Goal: Task Accomplishment & Management: Complete application form

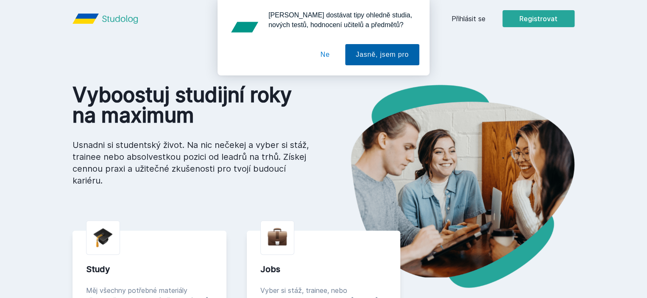
click at [394, 50] on button "Jasně, jsem pro" at bounding box center [382, 54] width 74 height 21
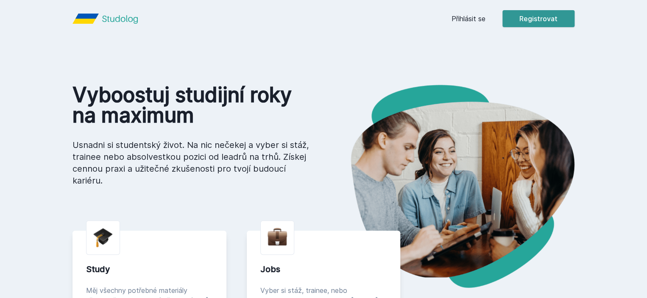
click at [574, 21] on button "Registrovat" at bounding box center [538, 18] width 72 height 17
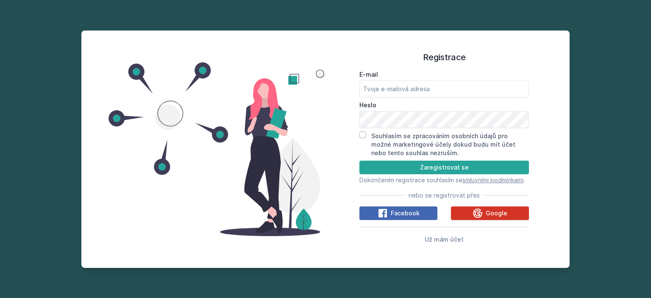
click at [479, 217] on icon at bounding box center [478, 213] width 10 height 10
